Goal: Navigation & Orientation: Find specific page/section

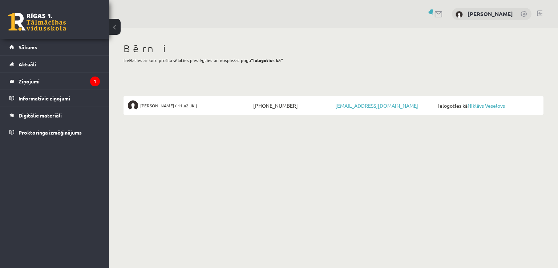
click at [480, 105] on link "Niklāvs Veselovs" at bounding box center [485, 105] width 37 height 7
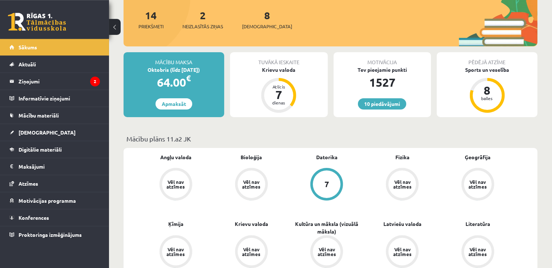
scroll to position [115, 0]
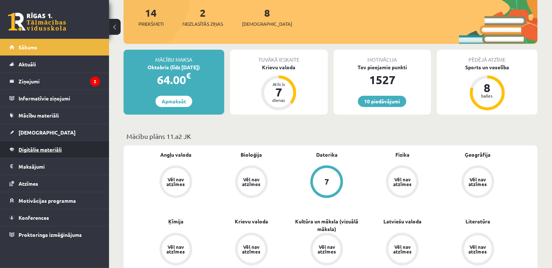
click at [32, 149] on span "Digitālie materiāli" at bounding box center [40, 149] width 43 height 7
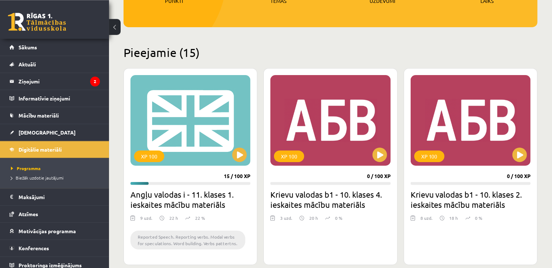
scroll to position [127, 0]
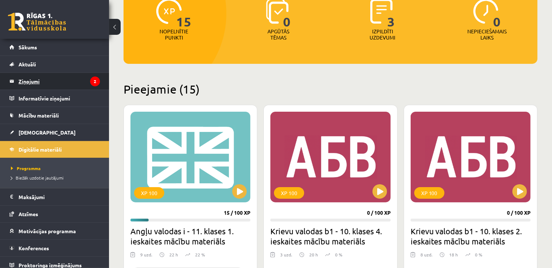
click at [33, 80] on legend "Ziņojumi 2" at bounding box center [59, 81] width 81 height 17
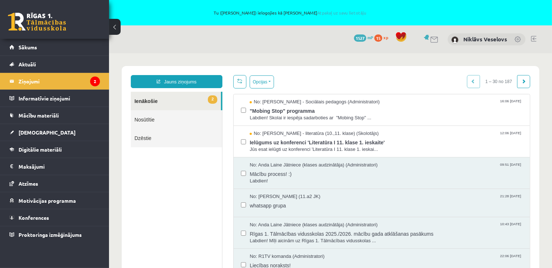
click at [532, 38] on link at bounding box center [532, 39] width 5 height 6
